Goal: Task Accomplishment & Management: Use online tool/utility

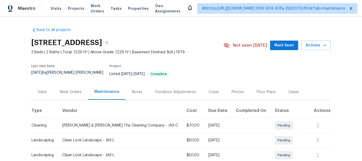
scroll to position [108, 0]
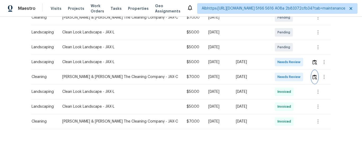
click at [312, 74] on img "button" at bounding box center [314, 76] width 5 height 5
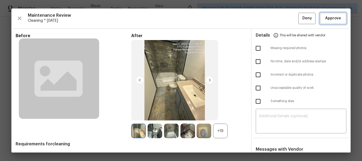
click at [337, 18] on span "Approve" at bounding box center [333, 18] width 16 height 7
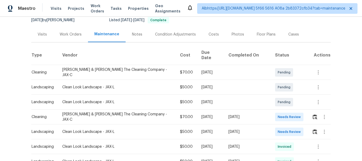
scroll to position [106, 0]
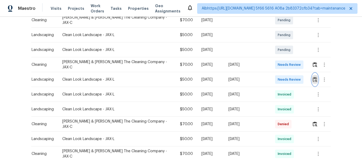
click at [315, 76] on button "button" at bounding box center [315, 79] width 6 height 13
click at [314, 62] on img "button" at bounding box center [315, 64] width 5 height 5
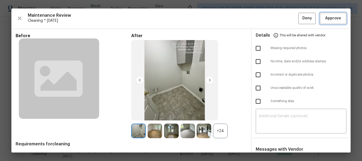
click at [329, 24] on button "Approve" at bounding box center [333, 18] width 27 height 11
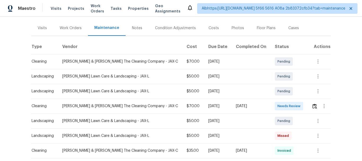
scroll to position [106, 0]
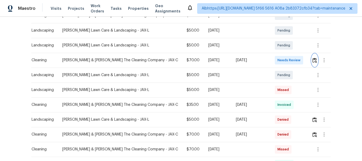
click at [312, 61] on img "button" at bounding box center [314, 60] width 5 height 5
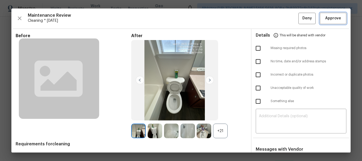
click at [327, 18] on span "Approve" at bounding box center [333, 18] width 16 height 7
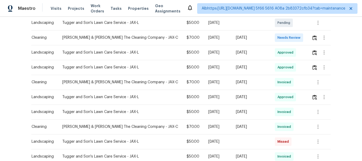
scroll to position [133, 0]
click at [308, 37] on td at bounding box center [318, 37] width 23 height 15
click at [312, 35] on img "button" at bounding box center [314, 37] width 5 height 5
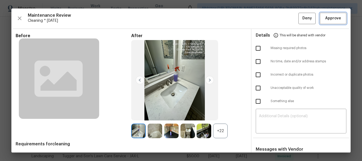
click at [324, 21] on span "Approve" at bounding box center [333, 18] width 18 height 7
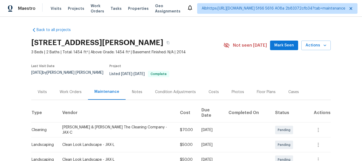
scroll to position [133, 0]
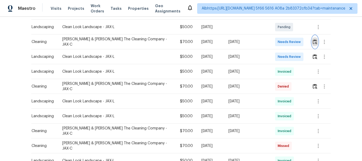
click at [312, 36] on button "button" at bounding box center [315, 42] width 6 height 13
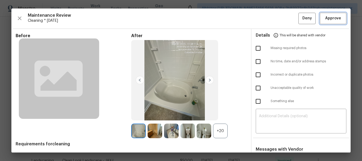
click at [335, 19] on span "Approve" at bounding box center [333, 18] width 16 height 7
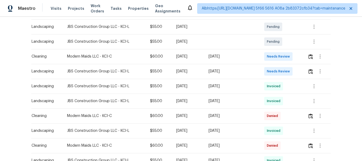
scroll to position [133, 0]
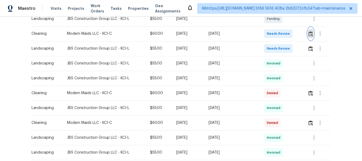
click at [309, 34] on img "button" at bounding box center [311, 33] width 5 height 5
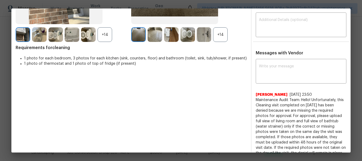
scroll to position [106, 0]
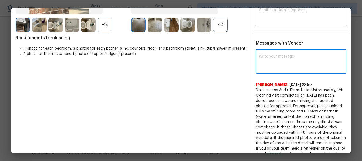
click at [281, 66] on textarea at bounding box center [301, 62] width 84 height 15
paste textarea "Maintenance Audit Team: Hello! Unfortunately, this cleaning visit completed on …"
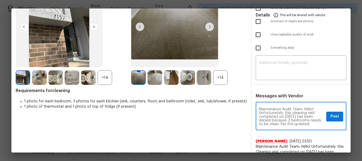
scroll to position [53, 0]
type textarea "Maintenance Audit Team: Hello! Unfortunately, this cleaning visit completed on …"
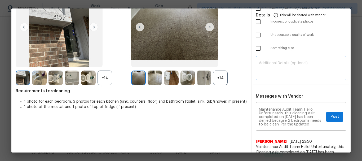
click at [288, 68] on textarea at bounding box center [301, 68] width 84 height 15
paste textarea "Maintenance Audit Team: Hello! Unfortunately, this cleaning visit completed on …"
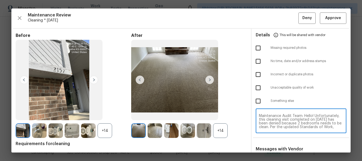
scroll to position [0, 0]
type textarea "Maintenance Audit Team: Hello! Unfortunately, this cleaning visit completed on …"
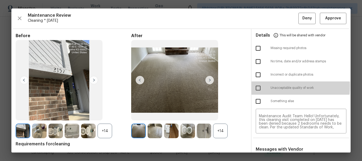
click at [257, 86] on input "checkbox" at bounding box center [258, 87] width 11 height 11
checkbox input "true"
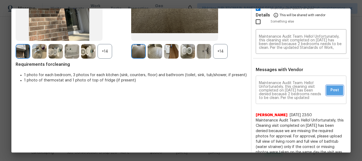
click at [329, 94] on button "Post" at bounding box center [334, 90] width 17 height 10
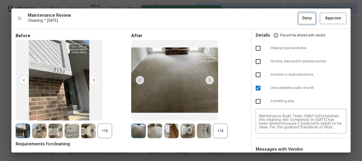
click at [298, 19] on button "Deny" at bounding box center [306, 18] width 17 height 11
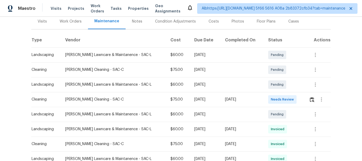
scroll to position [106, 0]
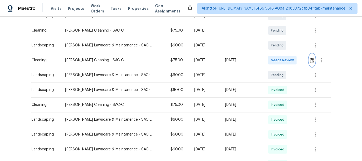
click at [310, 60] on img "button" at bounding box center [312, 60] width 5 height 5
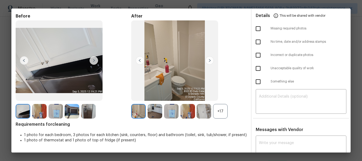
scroll to position [0, 0]
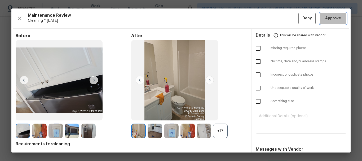
click at [337, 17] on span "Approve" at bounding box center [333, 18] width 16 height 7
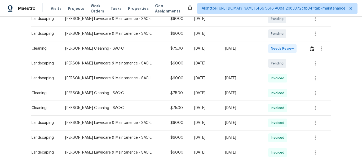
scroll to position [133, 0]
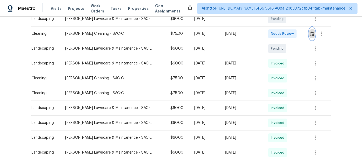
click at [309, 30] on button "button" at bounding box center [312, 33] width 6 height 13
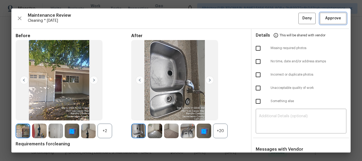
click at [332, 20] on span "Approve" at bounding box center [333, 18] width 16 height 7
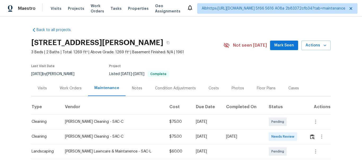
scroll to position [159, 0]
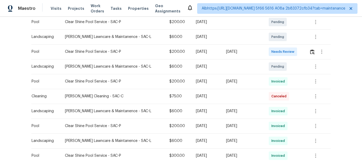
click at [307, 51] on td at bounding box center [318, 51] width 26 height 15
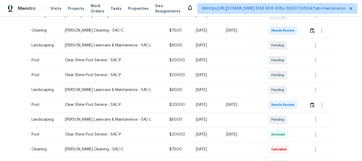
scroll to position [53, 0]
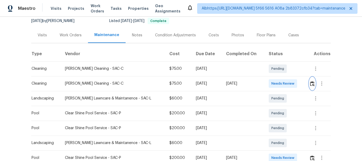
click at [310, 81] on img "button" at bounding box center [312, 83] width 5 height 5
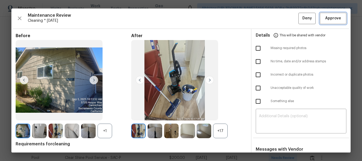
click at [331, 21] on span "Approve" at bounding box center [333, 18] width 16 height 7
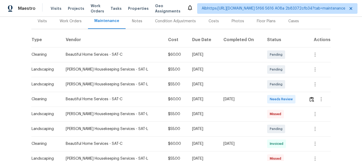
scroll to position [106, 0]
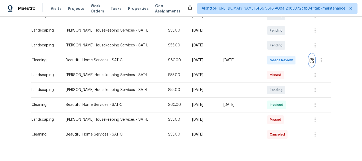
click at [310, 59] on img "button" at bounding box center [312, 60] width 5 height 5
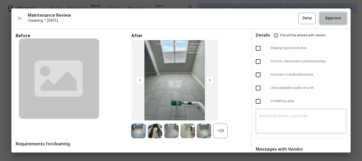
drag, startPoint x: 331, startPoint y: 20, endPoint x: 276, endPoint y: 47, distance: 61.5
click at [331, 19] on span "Approve" at bounding box center [333, 18] width 16 height 7
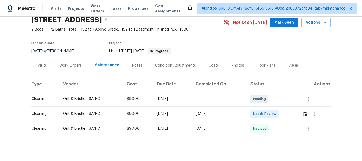
scroll to position [34, 0]
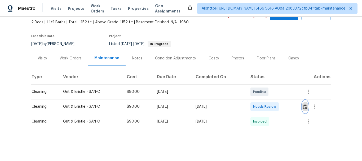
click at [303, 100] on button "button" at bounding box center [305, 106] width 6 height 13
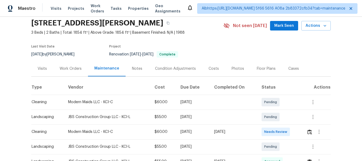
scroll to position [53, 0]
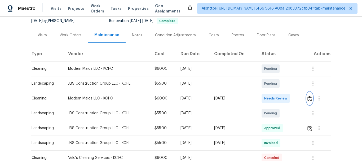
click at [308, 98] on img "button" at bounding box center [309, 98] width 5 height 5
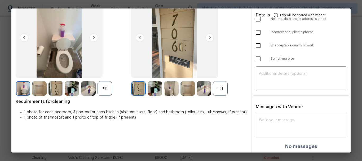
scroll to position [43, 0]
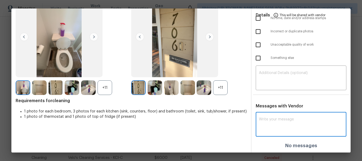
click at [277, 124] on textarea at bounding box center [301, 124] width 84 height 15
paste textarea "Maintenance Audit Team: Hello! Unfortunately, this cleaning visit completed on …"
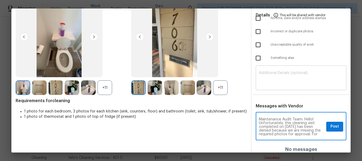
scroll to position [63, 0]
type textarea "Maintenance Audit Team: Hello! Unfortunately, this cleaning visit completed on …"
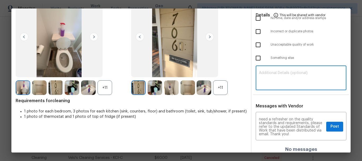
click at [281, 76] on textarea at bounding box center [301, 78] width 84 height 15
paste textarea "Maintenance Audit Team: Hello! Unfortunately, this cleaning visit completed on …"
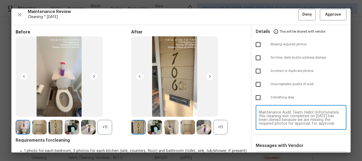
scroll to position [0, 0]
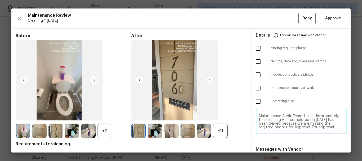
type textarea "Maintenance Audit Team: Hello! Unfortunately, this cleaning visit completed on …"
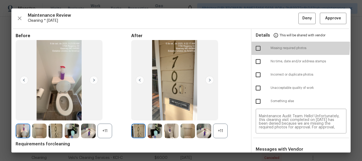
click at [259, 45] on input "checkbox" at bounding box center [258, 48] width 11 height 11
checkbox input "true"
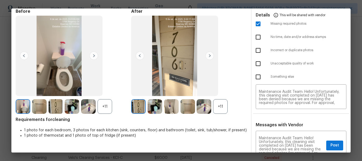
scroll to position [47, 0]
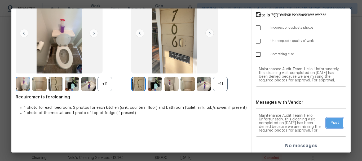
click at [326, 123] on button "Post" at bounding box center [334, 123] width 17 height 10
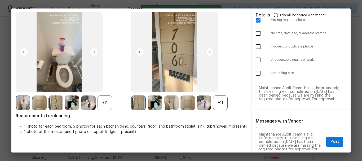
scroll to position [0, 0]
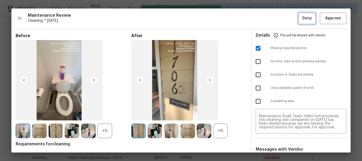
click at [298, 20] on button "Deny" at bounding box center [306, 18] width 17 height 11
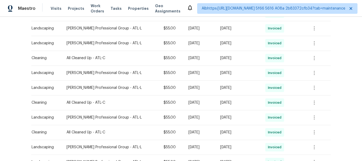
scroll to position [80, 0]
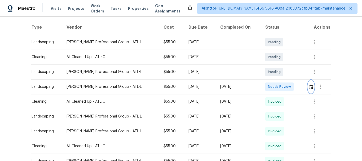
click at [310, 83] on button "button" at bounding box center [311, 86] width 6 height 13
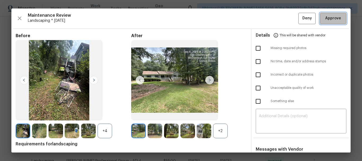
click at [331, 19] on span "Approve" at bounding box center [333, 18] width 16 height 7
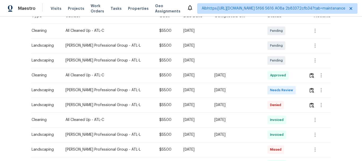
scroll to position [106, 0]
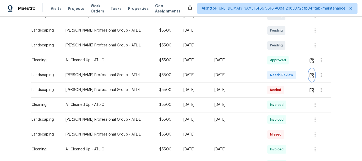
click at [310, 79] on button "button" at bounding box center [312, 75] width 6 height 13
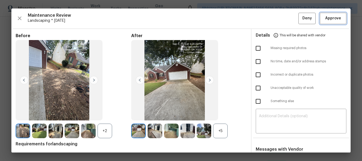
click at [320, 19] on button "Approve" at bounding box center [333, 18] width 27 height 11
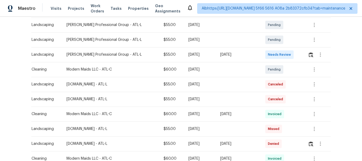
scroll to position [133, 0]
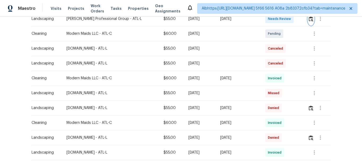
click at [310, 18] on img "button" at bounding box center [311, 18] width 5 height 5
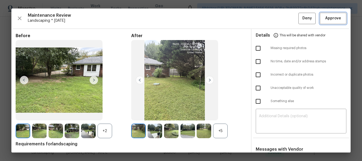
drag, startPoint x: 331, startPoint y: 18, endPoint x: 267, endPoint y: 33, distance: 65.1
click at [331, 18] on span "Approve" at bounding box center [333, 18] width 16 height 7
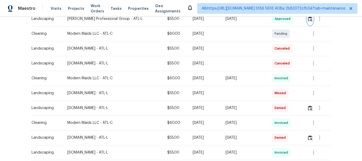
scroll to position [128, 0]
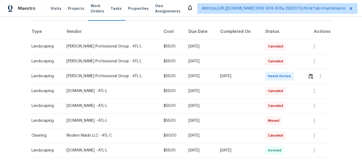
scroll to position [80, 0]
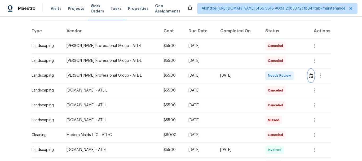
click at [309, 73] on img "button" at bounding box center [311, 75] width 5 height 5
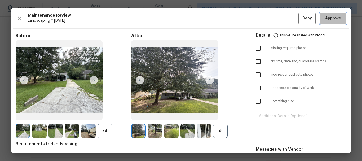
click at [325, 21] on span "Approve" at bounding box center [333, 18] width 16 height 7
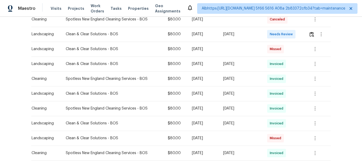
scroll to position [133, 0]
click at [310, 32] on img "button" at bounding box center [312, 33] width 5 height 5
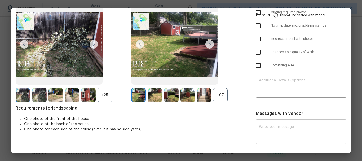
scroll to position [37, 0]
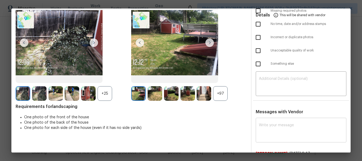
drag, startPoint x: 284, startPoint y: 123, endPoint x: 283, endPoint y: 120, distance: 3.6
click at [284, 123] on textarea at bounding box center [301, 130] width 84 height 15
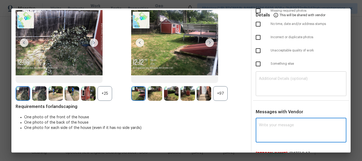
paste textarea "Maintenance Audit Team: Hello! Unfortunately, this cleaning visit completed on …"
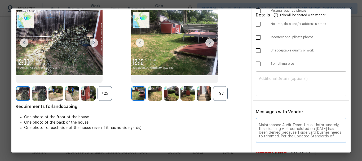
scroll to position [59, 0]
type textarea "Maintenance Audit Team: Hello! Unfortunately, this cleaning visit completed on …"
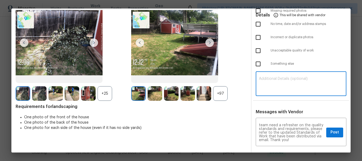
click at [276, 78] on textarea at bounding box center [301, 84] width 84 height 15
paste textarea "Maintenance Audit Team: Hello! Unfortunately, this cleaning visit completed on …"
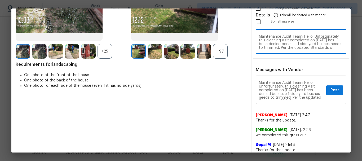
scroll to position [0, 0]
type textarea "Maintenance Audit Team: Hello! Unfortunately, this cleaning visit completed on …"
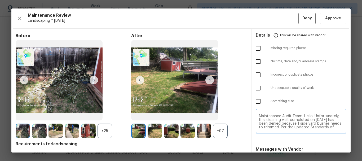
scroll to position [41, 0]
click at [257, 75] on input "checkbox" at bounding box center [258, 74] width 11 height 11
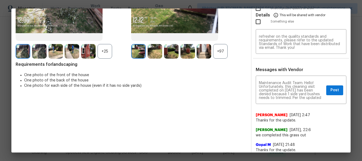
scroll to position [0, 0]
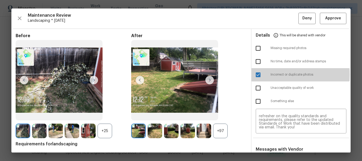
drag, startPoint x: 255, startPoint y: 74, endPoint x: 256, endPoint y: 90, distance: 15.9
click at [255, 74] on input "checkbox" at bounding box center [258, 74] width 11 height 11
checkbox input "false"
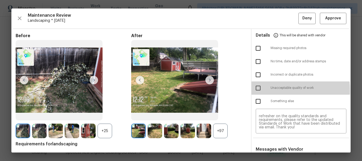
click at [254, 90] on input "checkbox" at bounding box center [258, 87] width 11 height 11
checkbox input "true"
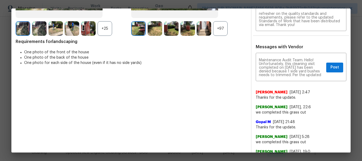
scroll to position [106, 0]
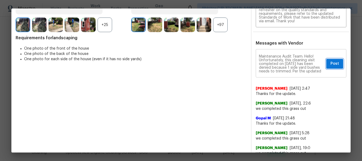
click at [333, 66] on span "Post" at bounding box center [335, 63] width 8 height 7
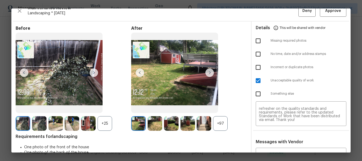
scroll to position [0, 0]
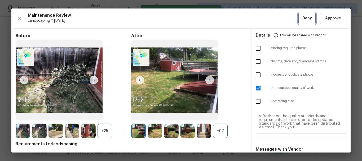
click at [298, 13] on button "Deny" at bounding box center [306, 18] width 17 height 11
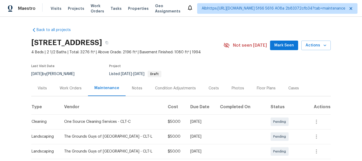
drag, startPoint x: 246, startPoint y: 83, endPoint x: 269, endPoint y: 114, distance: 38.9
drag, startPoint x: 269, startPoint y: 114, endPoint x: 251, endPoint y: 76, distance: 42.1
click at [246, 74] on section "8806 Glenside St, Huntersville, NC 28078 4 Beds | 2 1/2 Baths | Total: 3276 ft²…" at bounding box center [180, 58] width 299 height 45
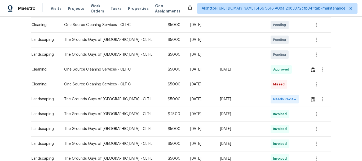
scroll to position [106, 0]
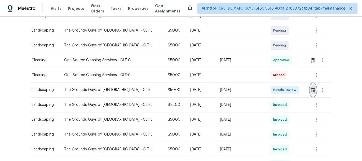
click at [311, 91] on img "button" at bounding box center [313, 89] width 5 height 5
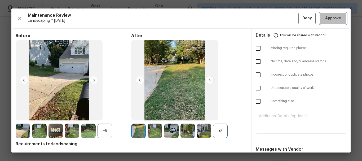
click at [335, 18] on span "Approve" at bounding box center [333, 18] width 16 height 7
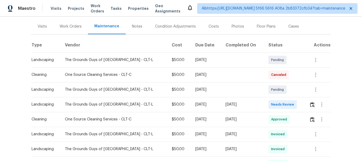
scroll to position [106, 0]
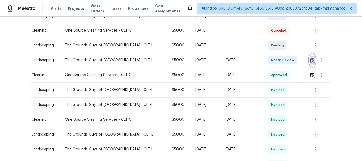
click at [312, 64] on button "button" at bounding box center [312, 60] width 6 height 13
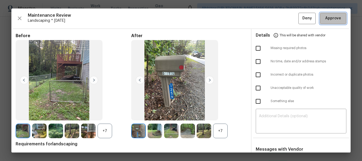
click at [329, 21] on span "Approve" at bounding box center [333, 18] width 16 height 7
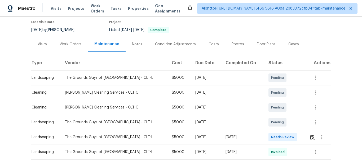
scroll to position [133, 0]
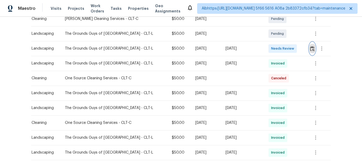
click at [312, 50] on img "button" at bounding box center [312, 48] width 5 height 5
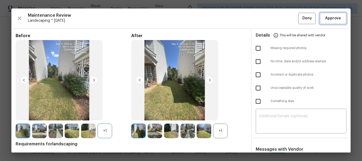
click at [326, 16] on span "Approve" at bounding box center [333, 18] width 16 height 7
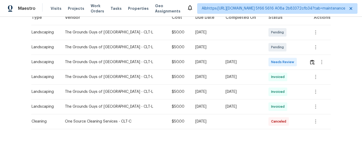
scroll to position [93, 0]
click at [310, 60] on img "button" at bounding box center [312, 62] width 5 height 5
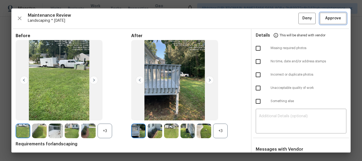
drag, startPoint x: 326, startPoint y: 18, endPoint x: 313, endPoint y: 21, distance: 13.2
click at [326, 18] on span "Approve" at bounding box center [333, 18] width 16 height 7
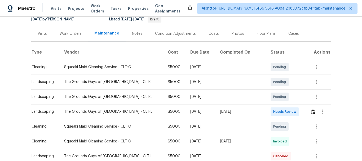
scroll to position [133, 0]
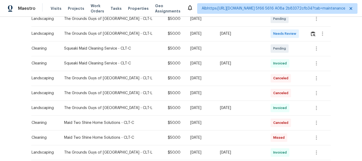
click at [310, 39] on div at bounding box center [320, 33] width 20 height 13
click at [311, 33] on img "button" at bounding box center [313, 33] width 5 height 5
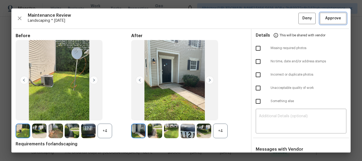
click at [325, 17] on span "Approve" at bounding box center [333, 18] width 16 height 7
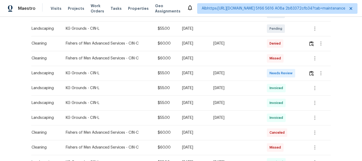
scroll to position [133, 0]
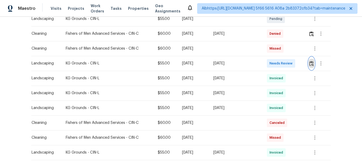
click at [310, 61] on img "button" at bounding box center [311, 63] width 5 height 5
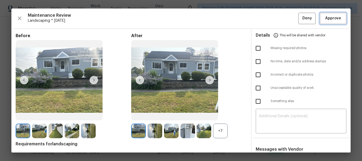
click at [330, 17] on span "Approve" at bounding box center [333, 18] width 16 height 7
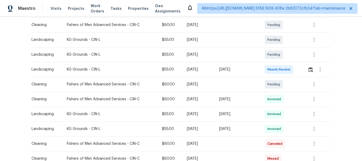
scroll to position [106, 0]
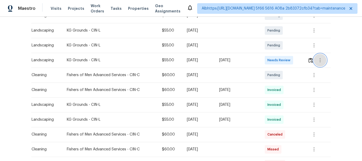
click at [314, 58] on button "button" at bounding box center [320, 60] width 13 height 13
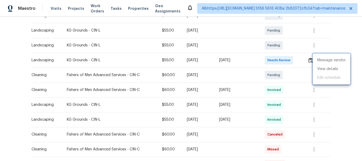
click at [298, 59] on div at bounding box center [181, 80] width 362 height 161
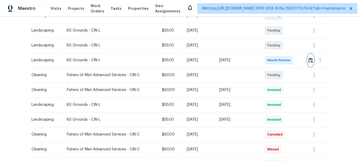
click at [309, 61] on img "button" at bounding box center [311, 60] width 5 height 5
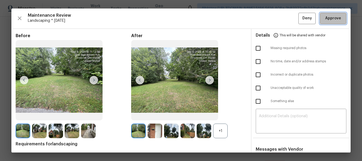
click at [327, 19] on span "Approve" at bounding box center [333, 18] width 16 height 7
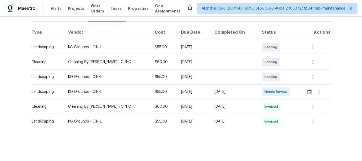
scroll to position [78, 0]
click at [307, 89] on img "button" at bounding box center [309, 91] width 5 height 5
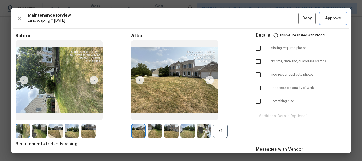
click at [331, 19] on span "Approve" at bounding box center [333, 18] width 16 height 7
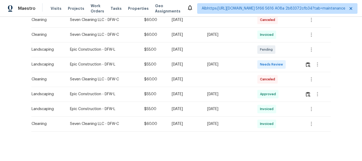
scroll to position [123, 0]
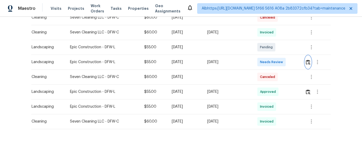
click at [308, 60] on img "button" at bounding box center [308, 62] width 5 height 5
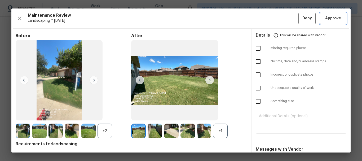
click at [333, 20] on span "Approve" at bounding box center [333, 18] width 16 height 7
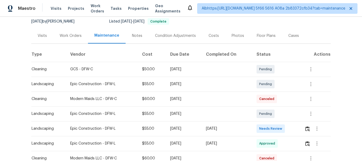
scroll to position [53, 0]
click at [303, 124] on td at bounding box center [315, 128] width 30 height 15
click at [305, 130] on img "button" at bounding box center [307, 128] width 5 height 5
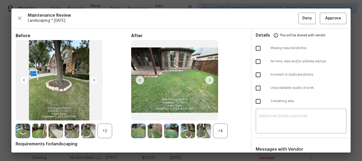
click at [337, 24] on div "Maintenance Review Landscaping * [DATE] Deny Approve Before +2 After +4 Require…" at bounding box center [180, 80] width 339 height 144
click at [332, 21] on span "Approve" at bounding box center [333, 18] width 16 height 7
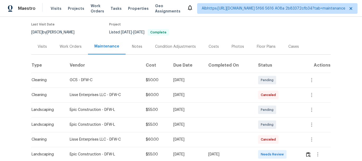
scroll to position [80, 0]
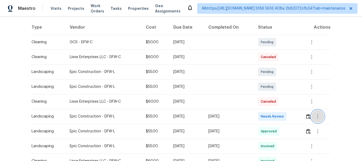
click at [311, 119] on button "button" at bounding box center [317, 116] width 13 height 13
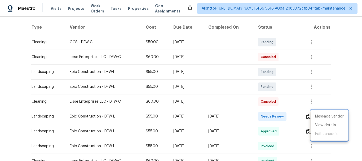
drag, startPoint x: 347, startPoint y: 73, endPoint x: 316, endPoint y: 83, distance: 32.7
click at [347, 72] on div at bounding box center [181, 80] width 362 height 161
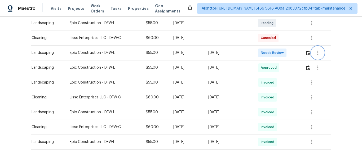
scroll to position [159, 0]
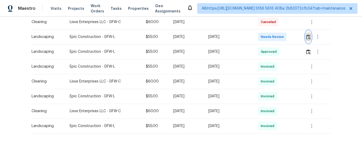
click at [309, 34] on img "button" at bounding box center [308, 36] width 5 height 5
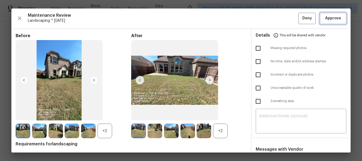
click at [332, 18] on span "Approve" at bounding box center [333, 18] width 16 height 7
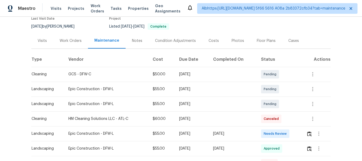
scroll to position [133, 0]
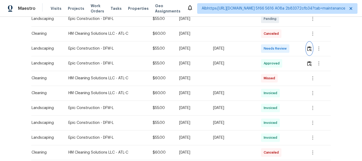
click at [309, 53] on button "button" at bounding box center [309, 48] width 6 height 13
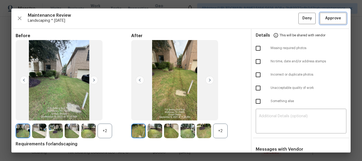
click at [328, 17] on span "Approve" at bounding box center [333, 18] width 16 height 7
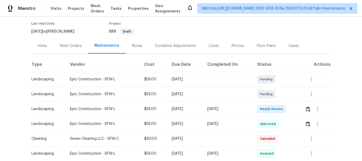
scroll to position [106, 0]
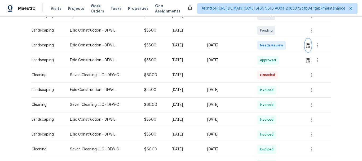
click at [306, 45] on img "button" at bounding box center [308, 45] width 5 height 5
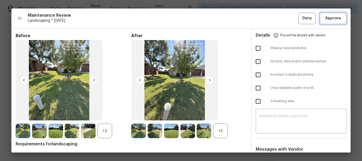
click at [334, 24] on button "Approve" at bounding box center [333, 18] width 27 height 11
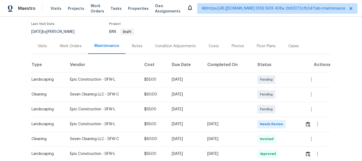
scroll to position [80, 0]
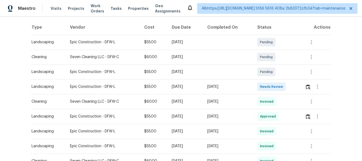
drag, startPoint x: 304, startPoint y: 88, endPoint x: 311, endPoint y: 90, distance: 7.9
click at [311, 90] on td at bounding box center [316, 86] width 30 height 15
click at [309, 89] on img "button" at bounding box center [308, 86] width 5 height 5
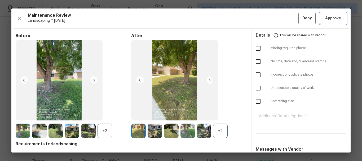
click at [333, 22] on button "Approve" at bounding box center [333, 18] width 27 height 11
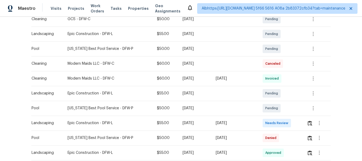
scroll to position [106, 0]
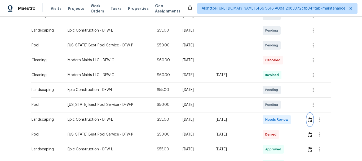
click at [308, 121] on img "button" at bounding box center [310, 119] width 5 height 5
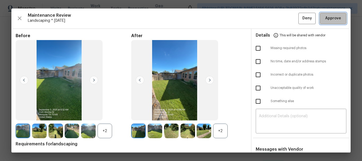
click at [330, 19] on span "Approve" at bounding box center [333, 18] width 16 height 7
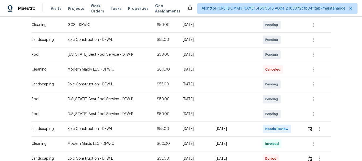
scroll to position [106, 0]
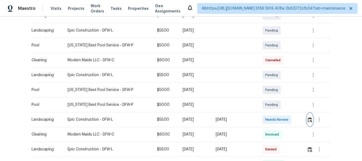
click at [307, 116] on button "button" at bounding box center [310, 119] width 6 height 13
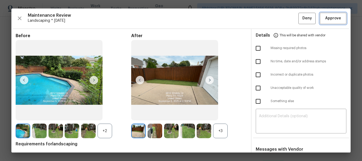
click at [342, 18] on button "Approve" at bounding box center [333, 18] width 27 height 11
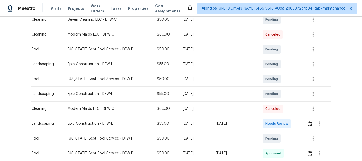
scroll to position [106, 0]
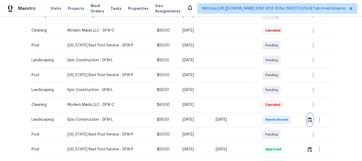
click at [308, 118] on img "button" at bounding box center [310, 119] width 5 height 5
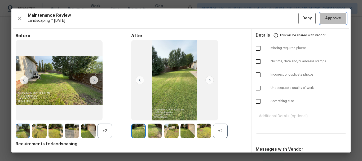
click at [334, 20] on span "Approve" at bounding box center [333, 18] width 16 height 7
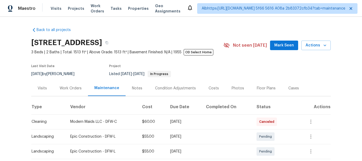
scroll to position [80, 0]
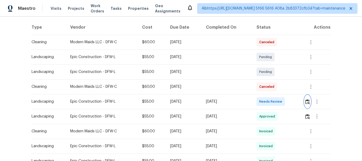
click at [308, 100] on img "button" at bounding box center [307, 101] width 5 height 5
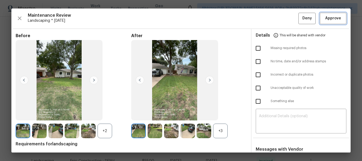
click at [333, 16] on span "Approve" at bounding box center [333, 18] width 16 height 7
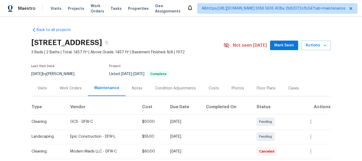
scroll to position [133, 0]
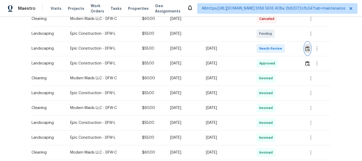
click at [309, 45] on button "button" at bounding box center [308, 48] width 6 height 13
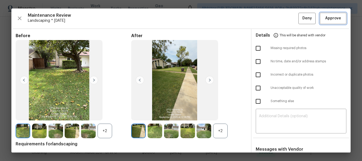
click at [329, 19] on span "Approve" at bounding box center [333, 18] width 16 height 7
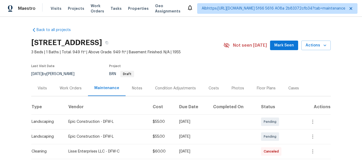
scroll to position [106, 0]
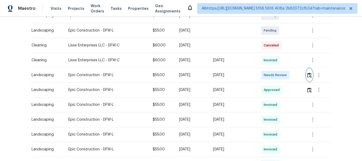
click at [309, 72] on button "button" at bounding box center [309, 75] width 6 height 13
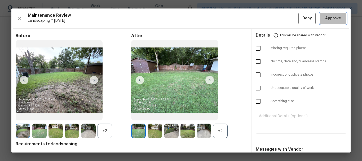
click at [329, 23] on button "Approve" at bounding box center [333, 18] width 27 height 11
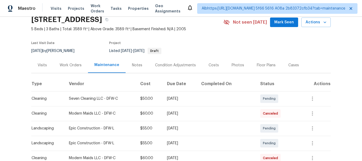
scroll to position [53, 0]
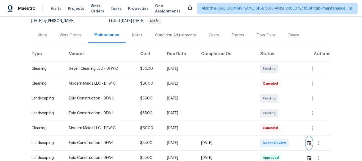
click at [307, 142] on img "button" at bounding box center [309, 142] width 5 height 5
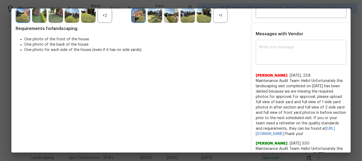
scroll to position [106, 0]
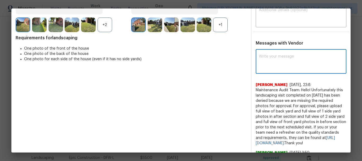
click at [270, 60] on textarea at bounding box center [301, 62] width 84 height 15
paste textarea "Maintenance Audit Team: Hello! Unfortunately, this landscaping visit completed …"
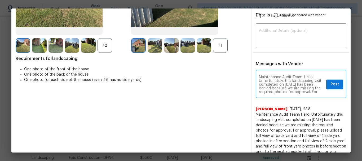
scroll to position [53, 0]
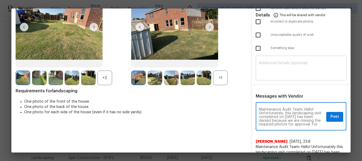
type textarea "Maintenance Audit Team: Hello! Unfortunately, this landscaping visit completed …"
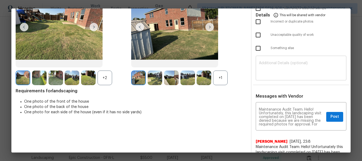
click at [264, 60] on div "​" at bounding box center [301, 68] width 91 height 23
paste textarea "Maintenance Audit Team: Hello! Unfortunately, this landscaping visit completed …"
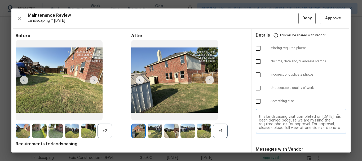
scroll to position [0, 0]
type textarea "Maintenance Audit Team: Hello! Unfortunately, this landscaping visit completed …"
click at [257, 52] on input "checkbox" at bounding box center [258, 48] width 11 height 11
checkbox input "true"
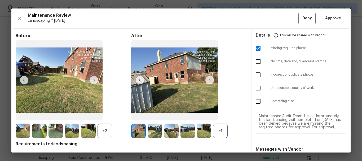
scroll to position [106, 0]
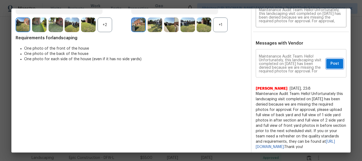
click at [331, 65] on span "Post" at bounding box center [335, 63] width 8 height 7
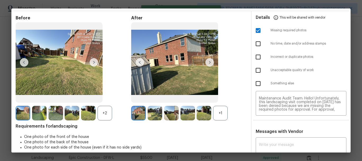
scroll to position [0, 0]
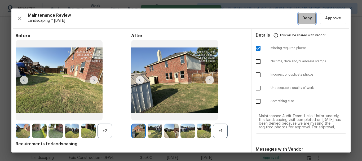
click at [298, 18] on button "Deny" at bounding box center [306, 18] width 17 height 11
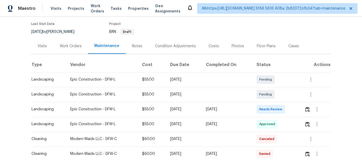
scroll to position [80, 0]
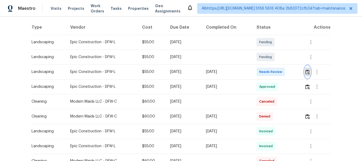
click at [305, 74] on img "button" at bounding box center [307, 71] width 5 height 5
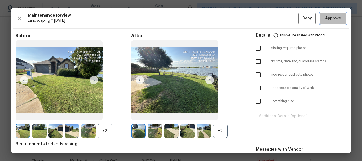
click at [328, 19] on span "Approve" at bounding box center [333, 18] width 16 height 7
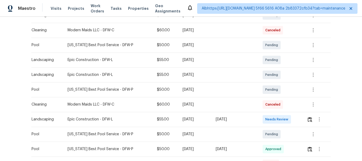
scroll to position [106, 0]
click at [309, 121] on img "button" at bounding box center [310, 119] width 5 height 5
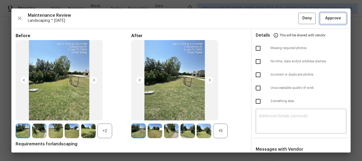
click at [331, 22] on button "Approve" at bounding box center [333, 18] width 27 height 11
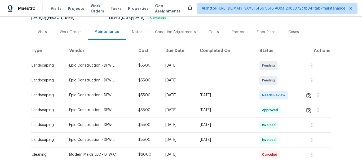
scroll to position [133, 0]
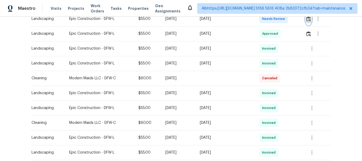
click at [307, 19] on img "button" at bounding box center [308, 18] width 5 height 5
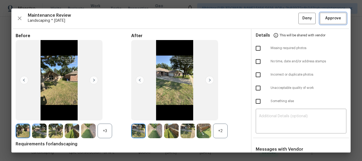
click at [334, 22] on button "Approve" at bounding box center [333, 18] width 27 height 11
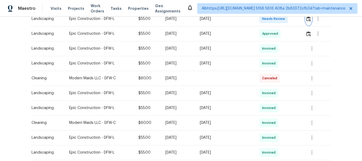
scroll to position [128, 0]
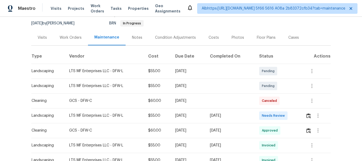
scroll to position [106, 0]
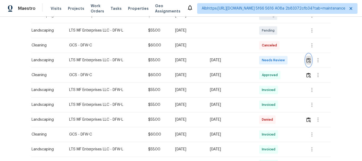
click at [310, 56] on button "button" at bounding box center [309, 60] width 6 height 13
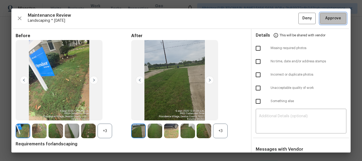
click at [333, 21] on span "Approve" at bounding box center [333, 18] width 16 height 7
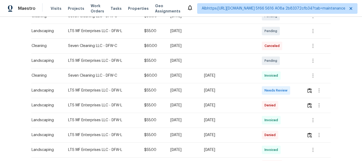
scroll to position [106, 0]
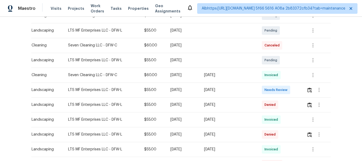
click at [307, 96] on div at bounding box center [319, 89] width 24 height 13
click at [307, 90] on img "button" at bounding box center [309, 89] width 5 height 5
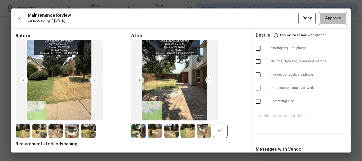
click at [333, 19] on span "Approve" at bounding box center [333, 18] width 16 height 7
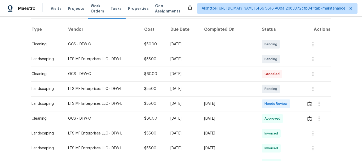
scroll to position [80, 0]
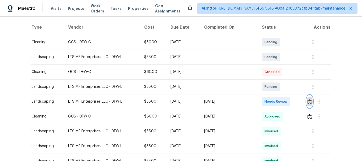
click at [310, 102] on img "button" at bounding box center [309, 101] width 5 height 5
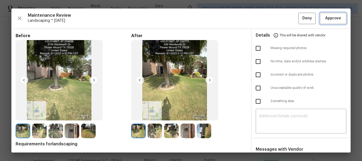
click at [324, 22] on button "Approve" at bounding box center [333, 18] width 27 height 11
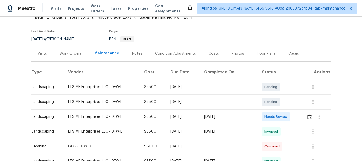
scroll to position [106, 0]
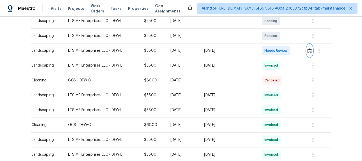
click at [308, 48] on img "button" at bounding box center [309, 50] width 5 height 5
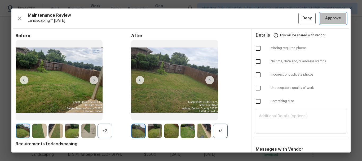
click at [329, 21] on span "Approve" at bounding box center [333, 18] width 16 height 7
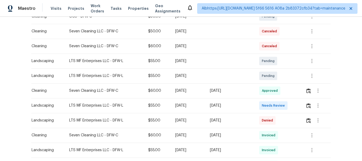
scroll to position [106, 0]
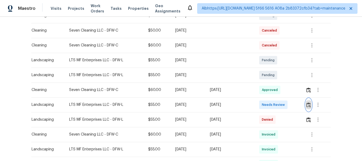
click at [309, 104] on img "button" at bounding box center [308, 104] width 5 height 5
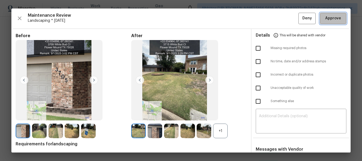
click at [333, 20] on span "Approve" at bounding box center [333, 18] width 16 height 7
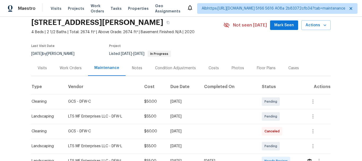
scroll to position [106, 0]
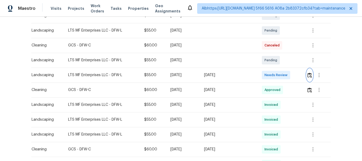
click at [308, 77] on img "button" at bounding box center [309, 75] width 5 height 5
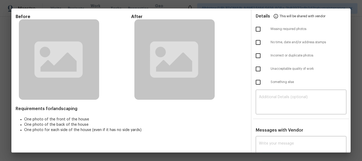
scroll to position [9, 0]
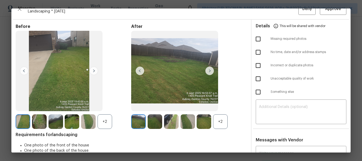
click at [222, 120] on div "+2" at bounding box center [220, 121] width 15 height 15
click at [208, 74] on img at bounding box center [209, 71] width 8 height 8
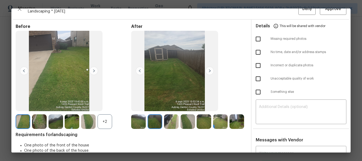
click at [207, 71] on img at bounding box center [209, 71] width 8 height 8
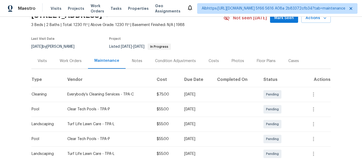
scroll to position [106, 0]
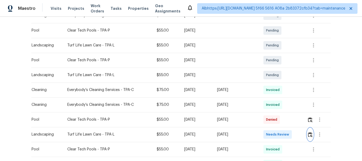
click at [310, 136] on img "button" at bounding box center [310, 134] width 5 height 5
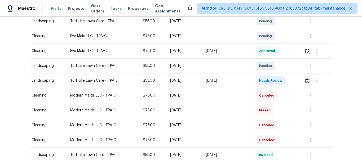
scroll to position [106, 0]
click at [309, 78] on img "button" at bounding box center [307, 80] width 5 height 5
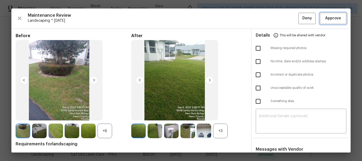
click at [326, 17] on span "Approve" at bounding box center [333, 18] width 16 height 7
